Goal: Transaction & Acquisition: Purchase product/service

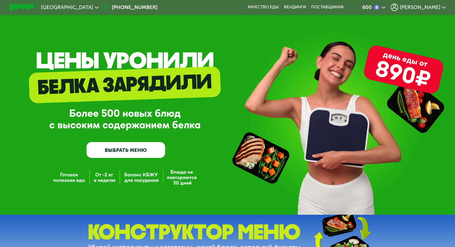
click at [274, 39] on div "GrowFood — доставка правильного питания ВЫБРАТЬ МЕНЮ" at bounding box center [227, 107] width 455 height 215
click at [121, 158] on link "ВЫБРАТЬ МЕНЮ" at bounding box center [125, 150] width 79 height 16
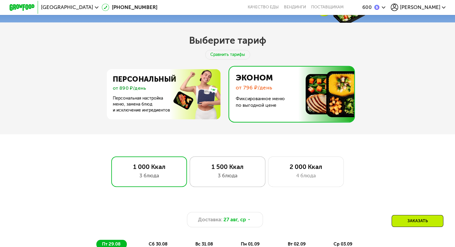
scroll to position [201, 0]
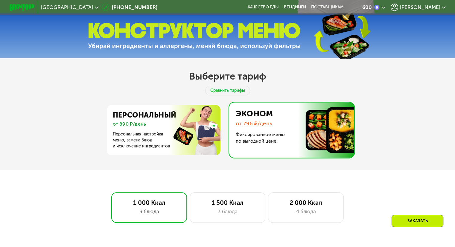
click at [263, 129] on img at bounding box center [290, 130] width 128 height 55
click at [247, 123] on img at bounding box center [290, 130] width 128 height 55
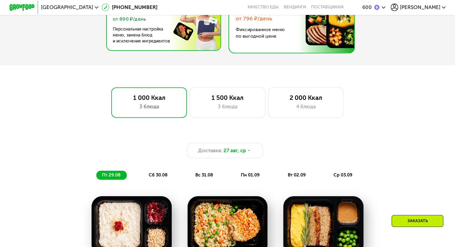
scroll to position [231, 0]
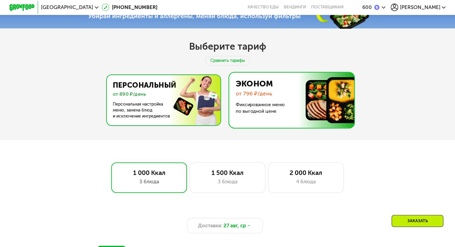
click at [136, 87] on img at bounding box center [162, 100] width 116 height 50
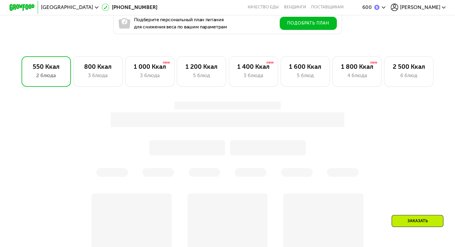
scroll to position [380, 0]
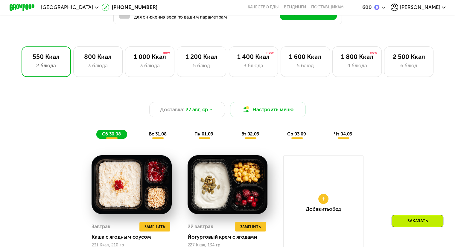
click at [408, 139] on div "Доставка: 27 авг, ср Настроить меню сб 30.08 вс 31.08 пн 01.09 вт 02.09 ср 03.0…" at bounding box center [227, 120] width 374 height 37
click at [378, 152] on div "Доставка: 27 авг, ср Настроить меню сб 30.08 вс 31.08 пн 01.09 вт 02.09 ср 03.0…" at bounding box center [227, 237] width 389 height 299
click at [177, 62] on div "1 000 Ккал 3 блюда" at bounding box center [201, 61] width 49 height 30
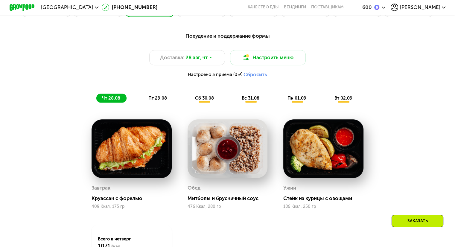
scroll to position [321, 0]
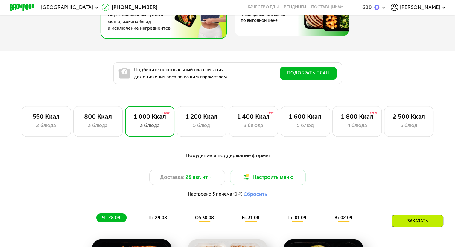
click at [424, 223] on div "Заказать" at bounding box center [417, 221] width 52 height 12
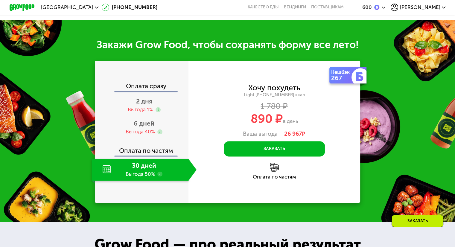
scroll to position [767, 0]
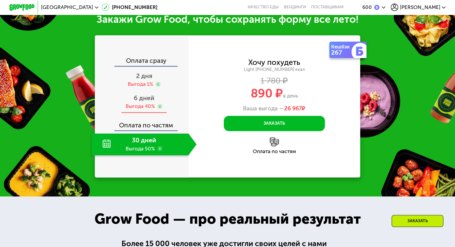
click at [143, 102] on span "6 дней" at bounding box center [144, 97] width 21 height 7
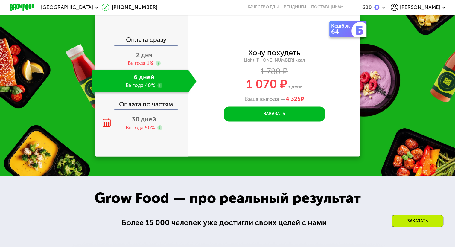
scroll to position [797, 0]
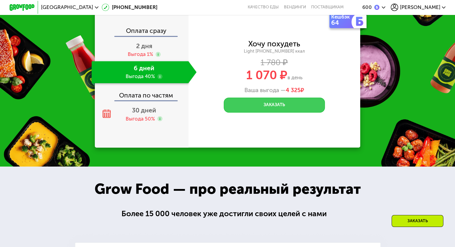
click at [280, 113] on button "Заказать" at bounding box center [274, 104] width 101 height 15
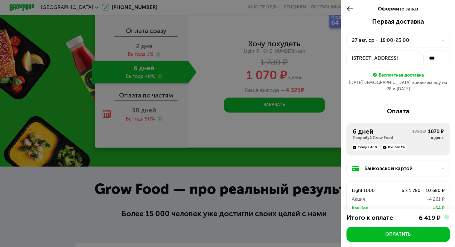
click at [62, 199] on div at bounding box center [227, 123] width 455 height 247
click at [347, 6] on icon at bounding box center [349, 8] width 7 height 7
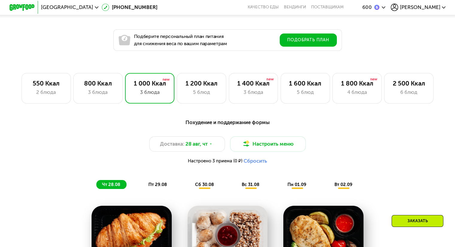
scroll to position [289, 0]
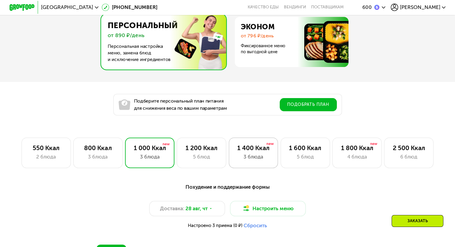
click at [244, 157] on div "3 блюда" at bounding box center [253, 156] width 36 height 7
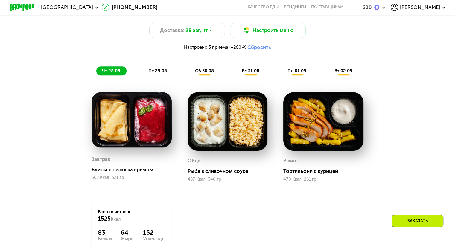
scroll to position [469, 0]
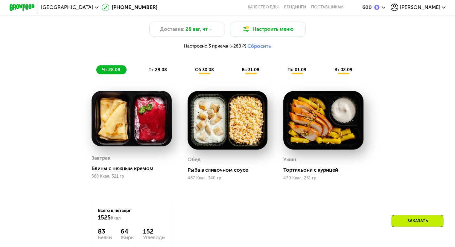
click at [437, 128] on div "Похудение и поддержание формы Доставка: 28 авг, чт Настроить меню Настроено 3 п…" at bounding box center [227, 144] width 455 height 298
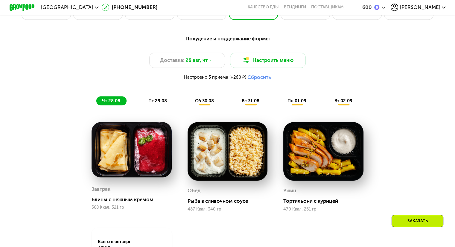
scroll to position [409, 0]
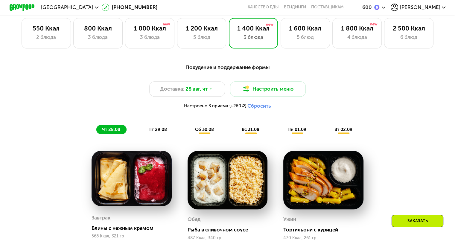
click at [209, 131] on span "сб 30.08" at bounding box center [204, 129] width 19 height 5
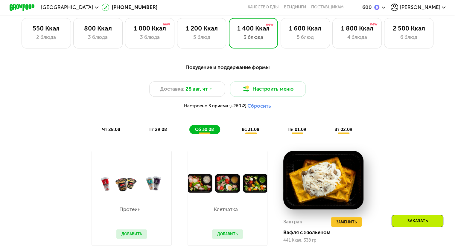
click at [250, 132] on span "вс 31.08" at bounding box center [250, 129] width 18 height 5
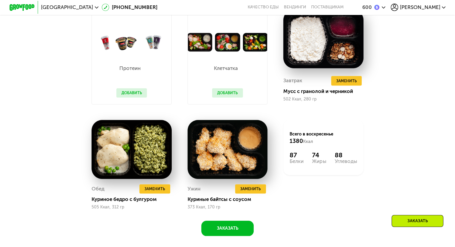
scroll to position [439, 0]
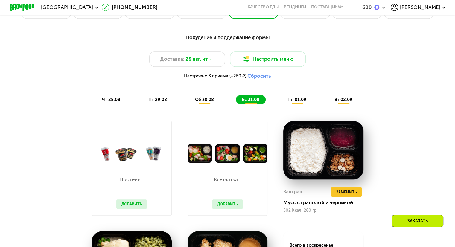
click at [302, 102] on span "пн 01.09" at bounding box center [296, 99] width 19 height 5
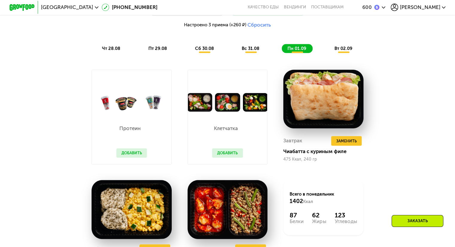
scroll to position [409, 0]
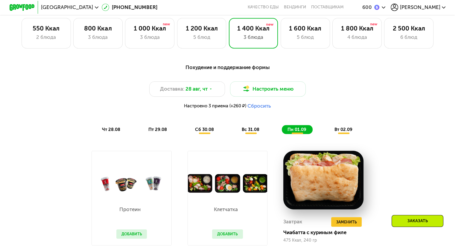
click at [423, 215] on div "Заказать" at bounding box center [417, 221] width 52 height 12
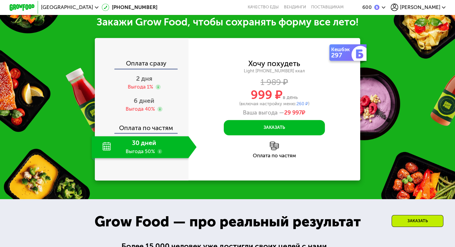
scroll to position [808, 0]
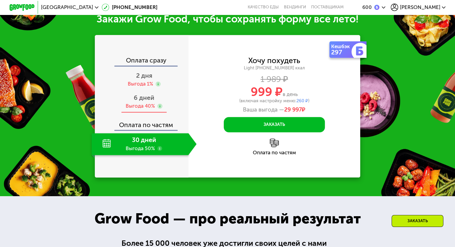
click at [144, 101] on span "6 дней" at bounding box center [144, 97] width 21 height 7
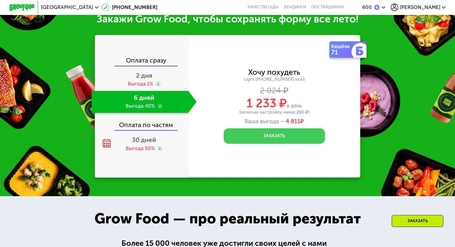
click at [279, 143] on button "Заказать" at bounding box center [274, 135] width 101 height 15
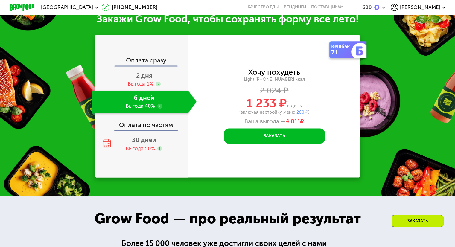
click at [57, 131] on div "Закажи Grow Food, чтобы сохранять форму все лето! Оплата сразу 2 дня Выгода 1% …" at bounding box center [227, 95] width 455 height 202
click at [386, 112] on div "Закажи Grow Food, чтобы сохранять форму все лето! Оплата сразу 2 дня Выгода 1% …" at bounding box center [227, 95] width 455 height 202
click at [68, 131] on div "Закажи Grow Food, чтобы сохранять форму все лето! Оплата сразу 2 дня Выгода 1% …" at bounding box center [227, 95] width 455 height 202
click at [243, 33] on div "Закажи Grow Food, чтобы сохранять форму все лето! Оплата сразу 2 дня Выгода 1% …" at bounding box center [227, 95] width 455 height 202
click at [148, 79] on span "2 дня" at bounding box center [144, 75] width 16 height 7
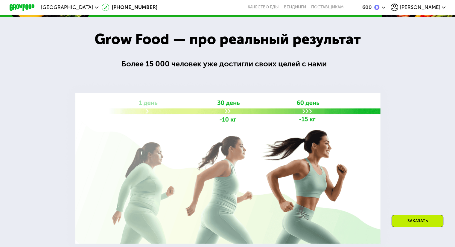
scroll to position [931, 0]
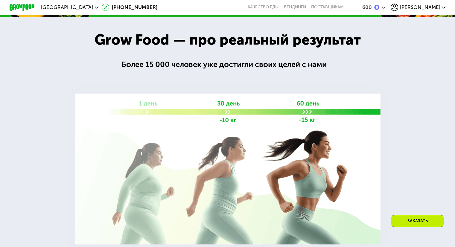
drag, startPoint x: 371, startPoint y: 88, endPoint x: 373, endPoint y: 85, distance: 3.1
click at [371, 88] on img at bounding box center [227, 169] width 330 height 176
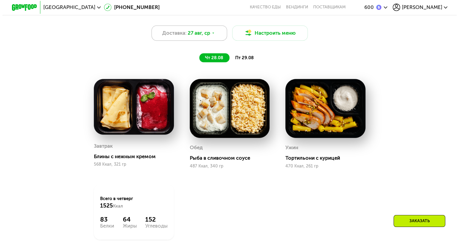
scroll to position [393, 0]
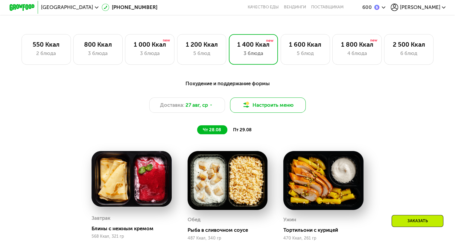
click at [247, 108] on img at bounding box center [245, 104] width 7 height 7
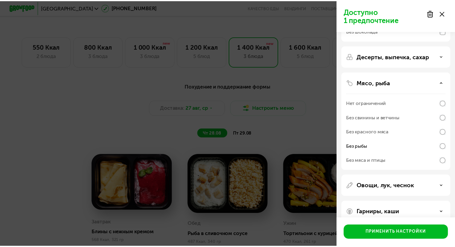
scroll to position [118, 0]
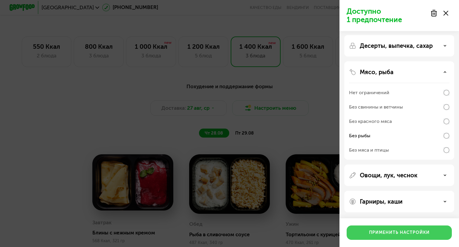
click at [404, 232] on div "Применить настройки" at bounding box center [399, 233] width 61 height 6
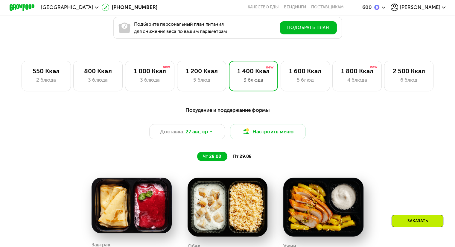
scroll to position [363, 0]
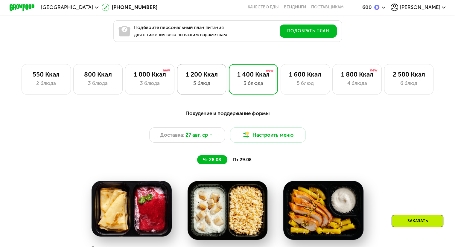
click at [206, 78] on div "1 200 Ккал" at bounding box center [202, 74] width 36 height 7
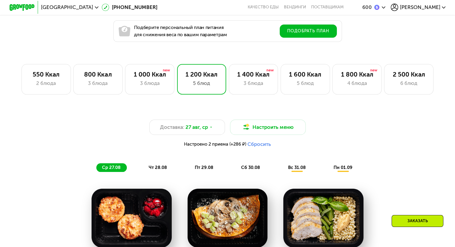
click at [417, 223] on div "Заказать" at bounding box center [417, 221] width 52 height 12
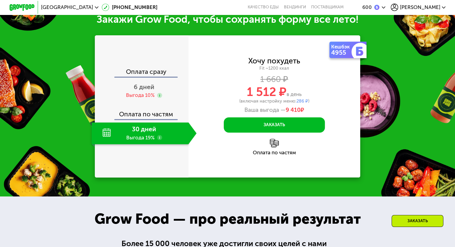
scroll to position [795, 0]
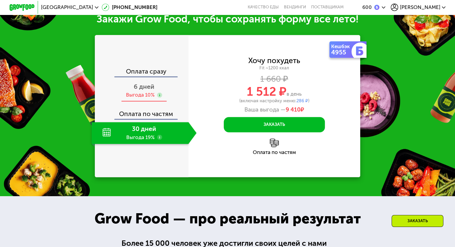
click at [142, 98] on div "Выгода 10%" at bounding box center [140, 94] width 29 height 7
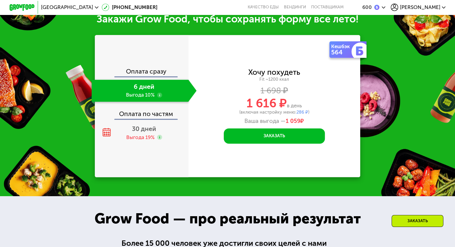
click at [400, 221] on div "Заказать" at bounding box center [417, 221] width 52 height 12
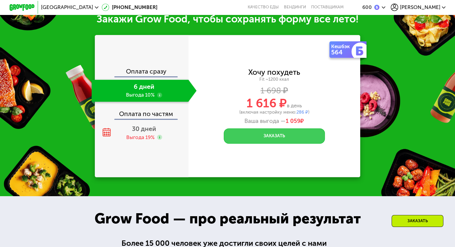
click at [273, 143] on button "Заказать" at bounding box center [274, 135] width 101 height 15
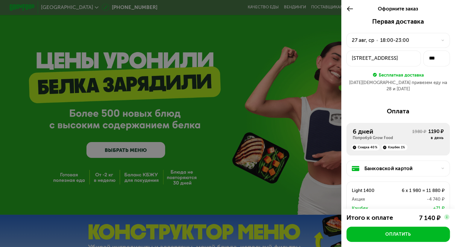
click at [348, 9] on icon at bounding box center [349, 8] width 7 height 7
